Goal: Transaction & Acquisition: Purchase product/service

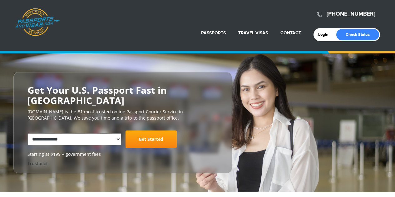
select select "**********"
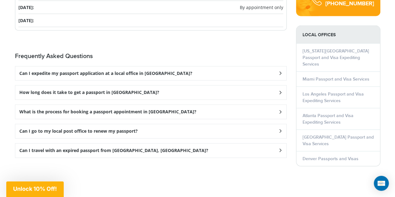
click at [209, 72] on div "Can I expedite my passport application at a local office in Alpharetta?" at bounding box center [150, 74] width 271 height 14
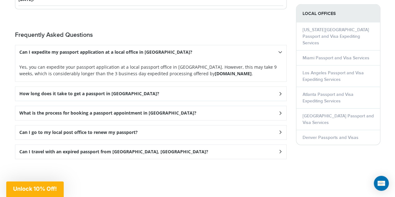
scroll to position [873, 0]
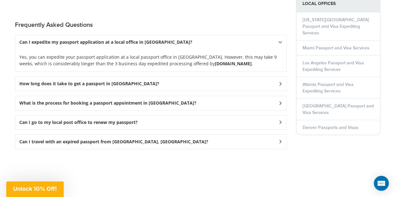
drag, startPoint x: 227, startPoint y: 62, endPoint x: 177, endPoint y: 62, distance: 49.6
click at [215, 62] on strong "Passportsandvisas.com" at bounding box center [233, 64] width 37 height 6
copy strong "Passportsandvisas.com"
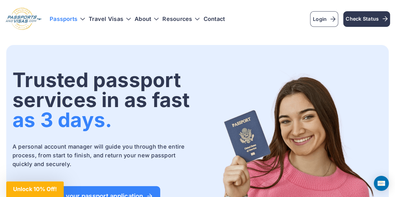
click at [84, 17] on h3 "Passports" at bounding box center [67, 19] width 35 height 6
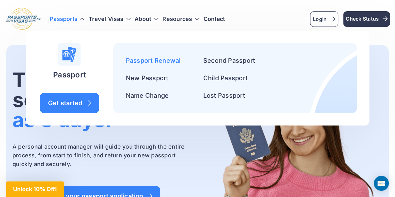
click at [140, 60] on link "Passport Renewal" at bounding box center [153, 60] width 55 height 7
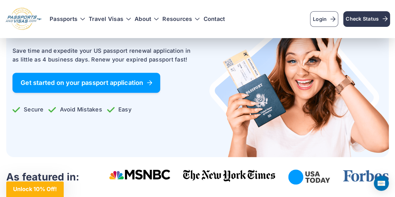
scroll to position [125, 0]
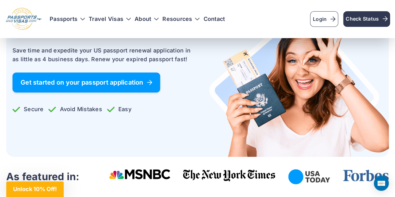
click at [133, 87] on link "Get started on your passport application" at bounding box center [86, 82] width 148 height 20
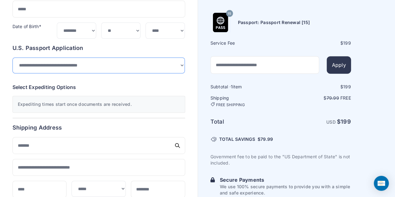
scroll to position [94, 0]
click at [149, 66] on select "**********" at bounding box center [98, 65] width 172 height 16
drag, startPoint x: 149, startPoint y: 66, endPoint x: 147, endPoint y: 69, distance: 3.4
click at [149, 66] on select "**********" at bounding box center [98, 65] width 172 height 16
click at [132, 103] on div "Expediting times start once documents are received." at bounding box center [98, 104] width 173 height 17
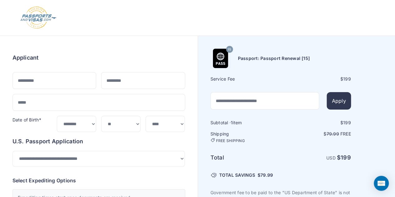
scroll to position [0, 0]
